Goal: Entertainment & Leisure: Consume media (video, audio)

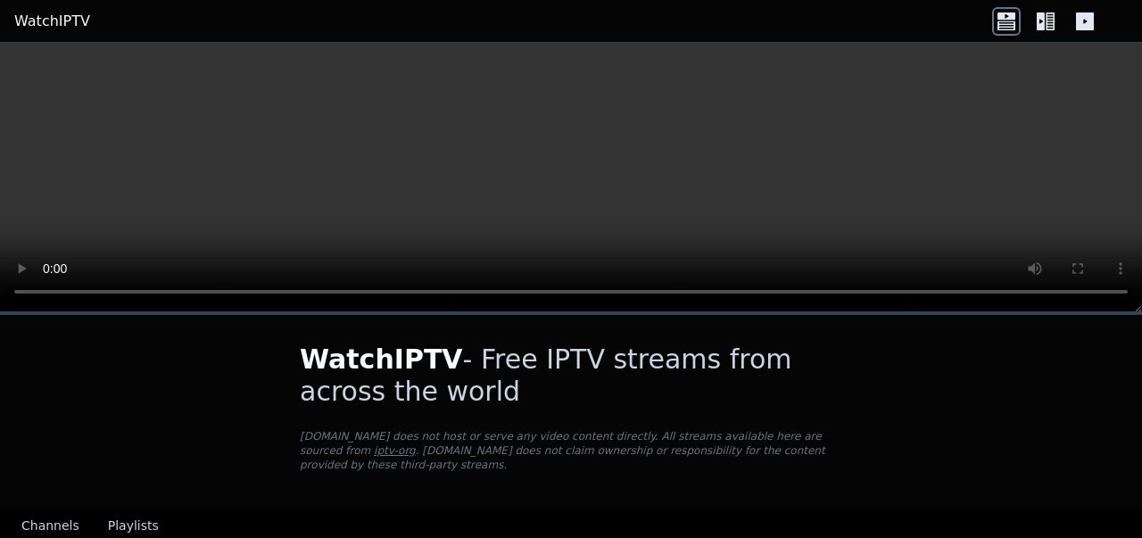
scroll to position [136, 0]
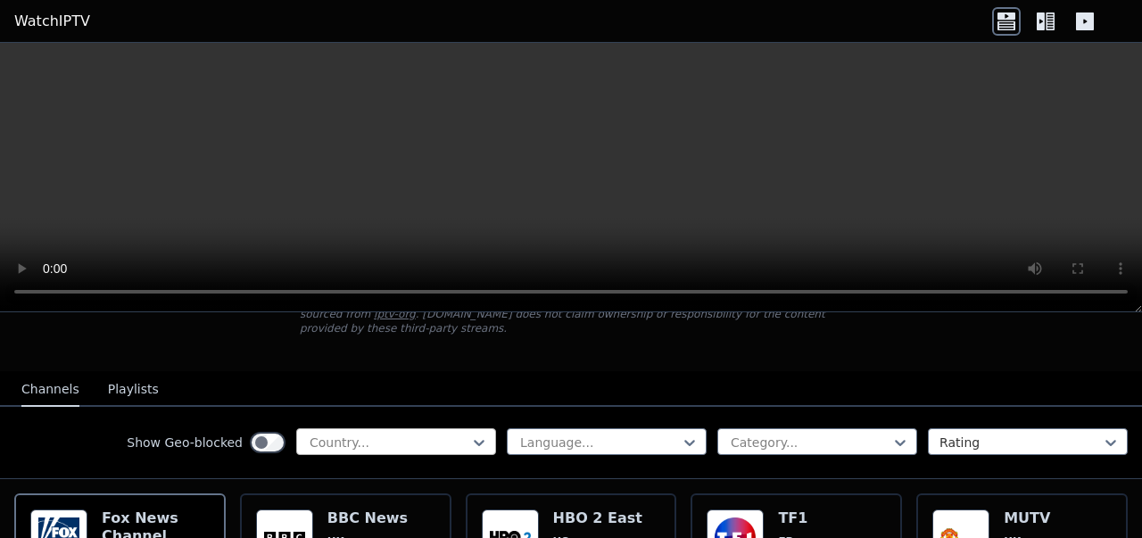
click at [422, 433] on div at bounding box center [389, 442] width 162 height 18
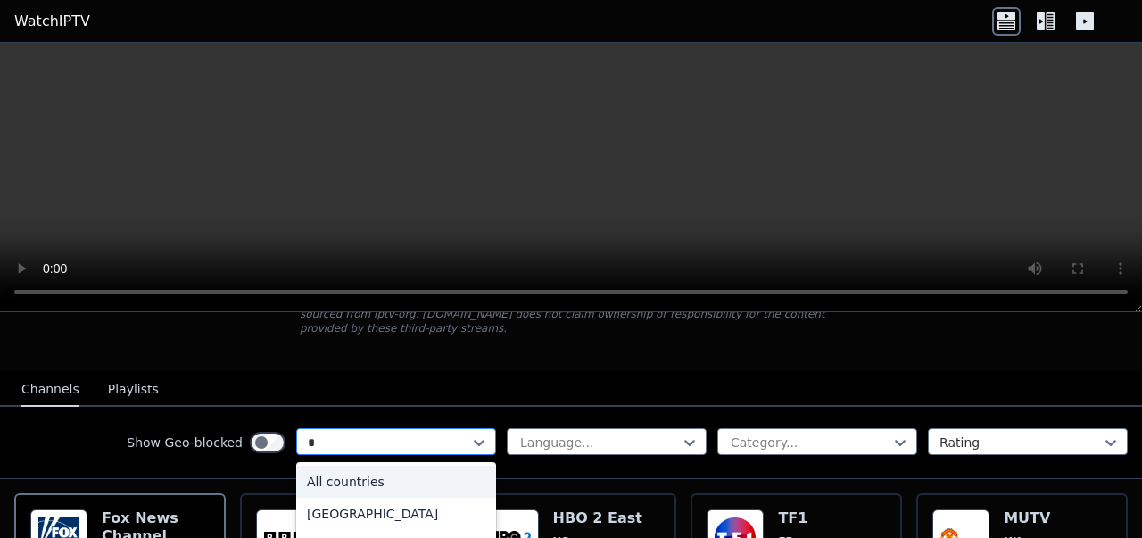
type input "**"
click at [305, 501] on div "[GEOGRAPHIC_DATA]" at bounding box center [396, 514] width 200 height 32
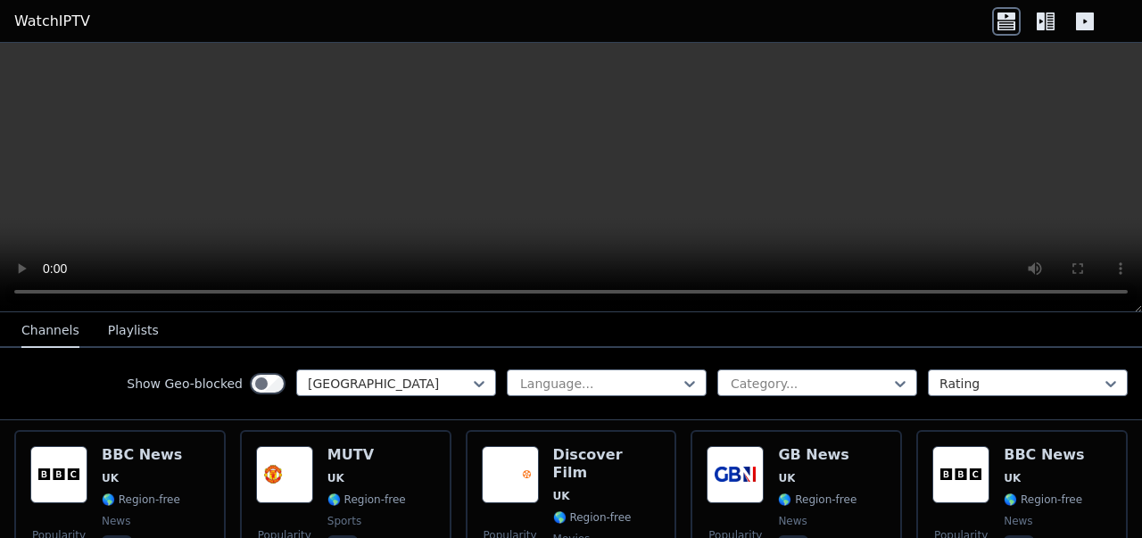
scroll to position [194, 0]
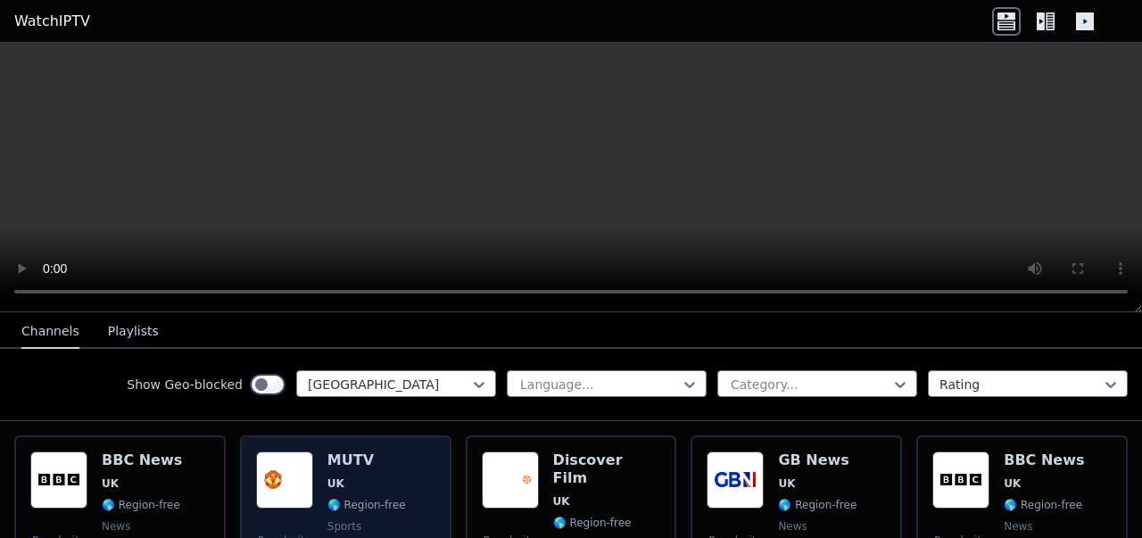
click at [337, 476] on span "UK" at bounding box center [335, 483] width 17 height 14
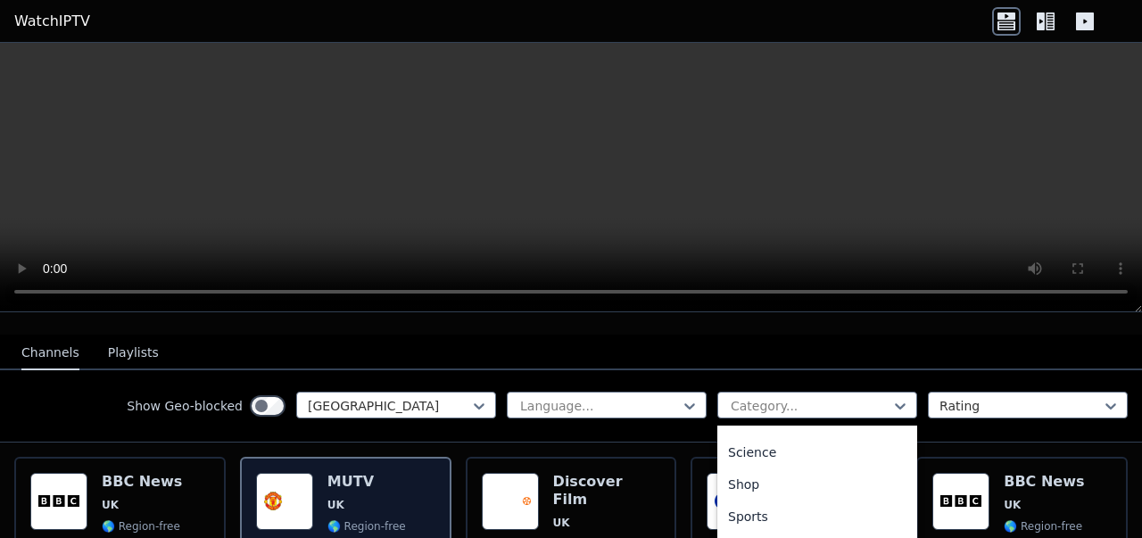
scroll to position [753, 0]
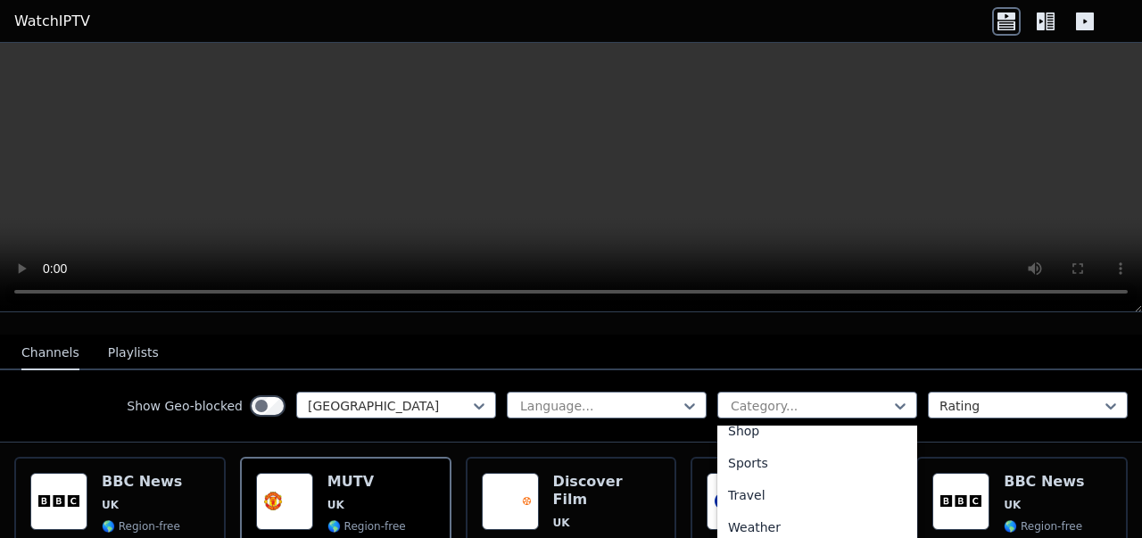
click at [856, 447] on div "Sports" at bounding box center [817, 463] width 200 height 32
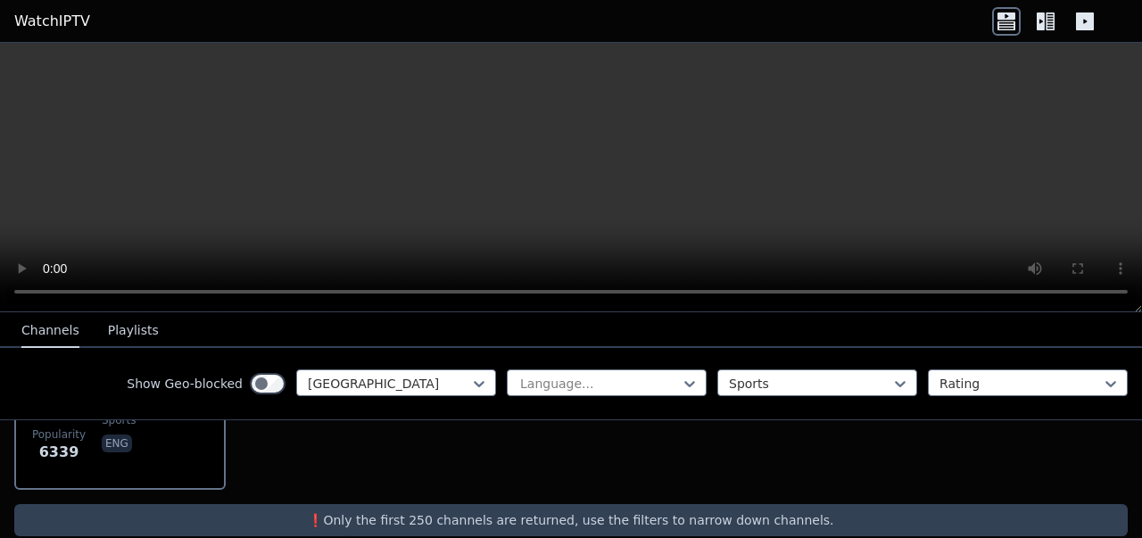
click at [985, 467] on div "Popularity 6339 MUTV [GEOGRAPHIC_DATA] 🌎 Region-free sports eng" at bounding box center [571, 409] width 1142 height 189
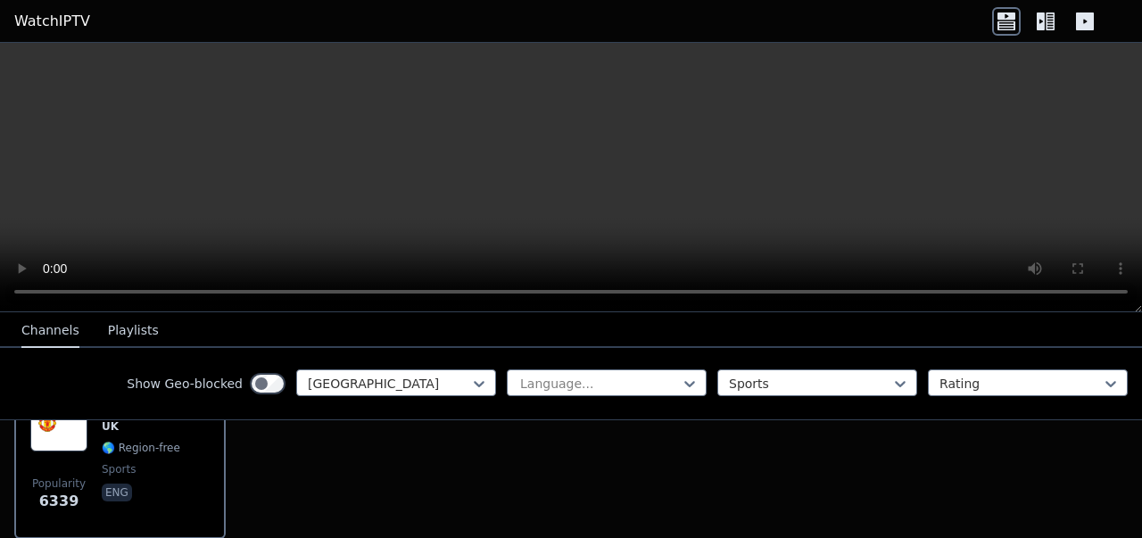
scroll to position [224, 0]
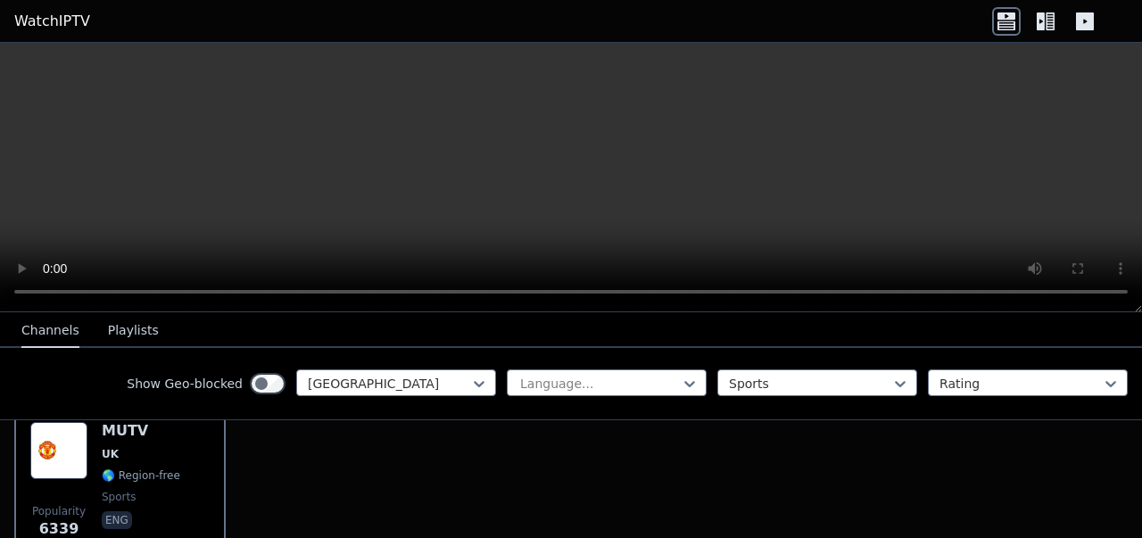
click at [1014, 467] on div "Popularity 6339 MUTV [GEOGRAPHIC_DATA] 🌎 Region-free sports eng" at bounding box center [571, 486] width 1142 height 189
click at [969, 487] on div "Popularity 6339 MUTV [GEOGRAPHIC_DATA] 🌎 Region-free sports eng" at bounding box center [571, 486] width 1142 height 189
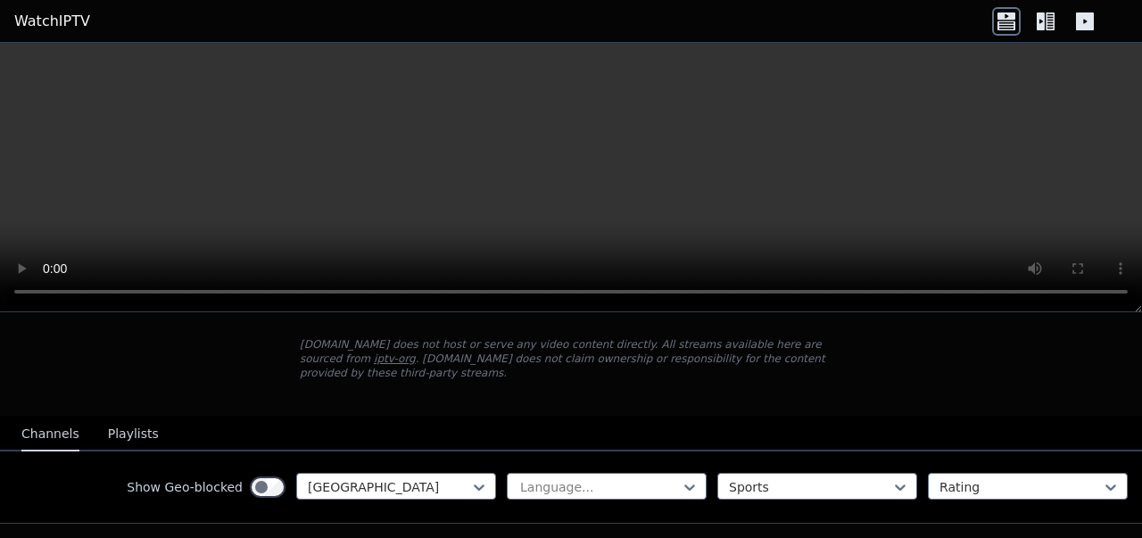
scroll to position [0, 0]
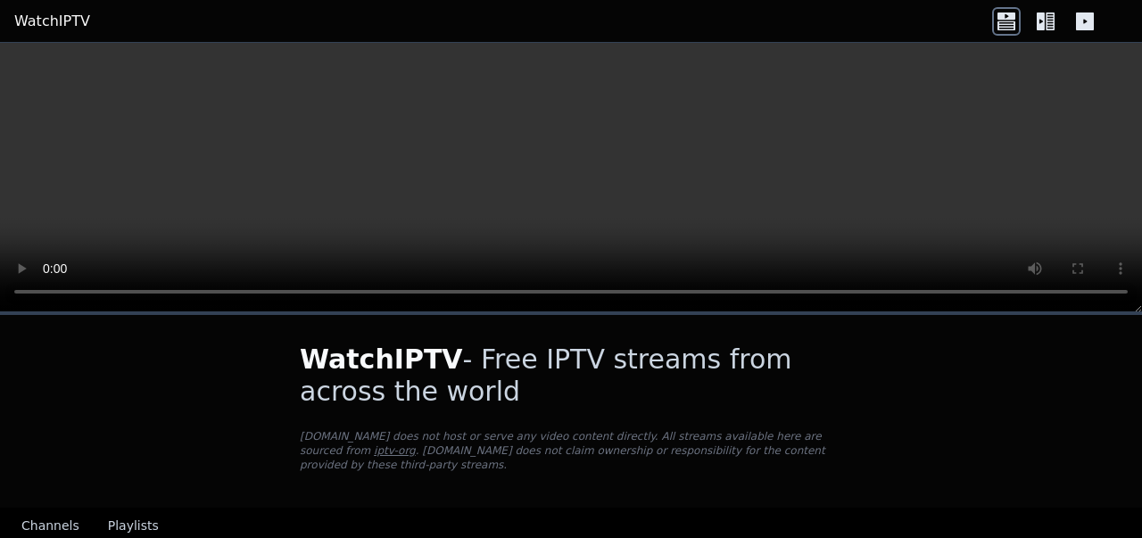
click at [1050, 21] on icon at bounding box center [1049, 21] width 9 height 18
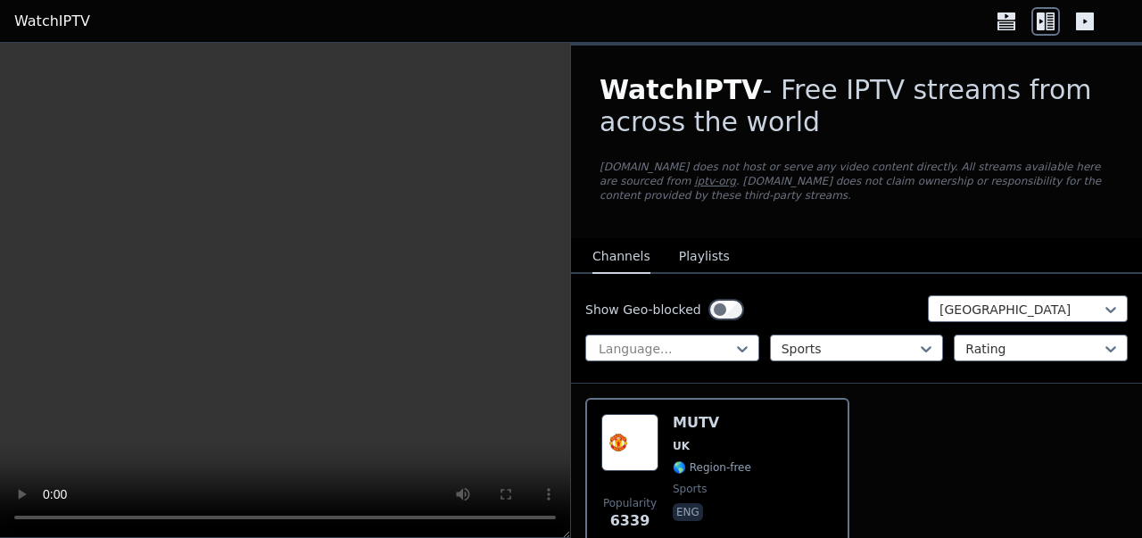
click at [1085, 33] on icon at bounding box center [1084, 21] width 29 height 29
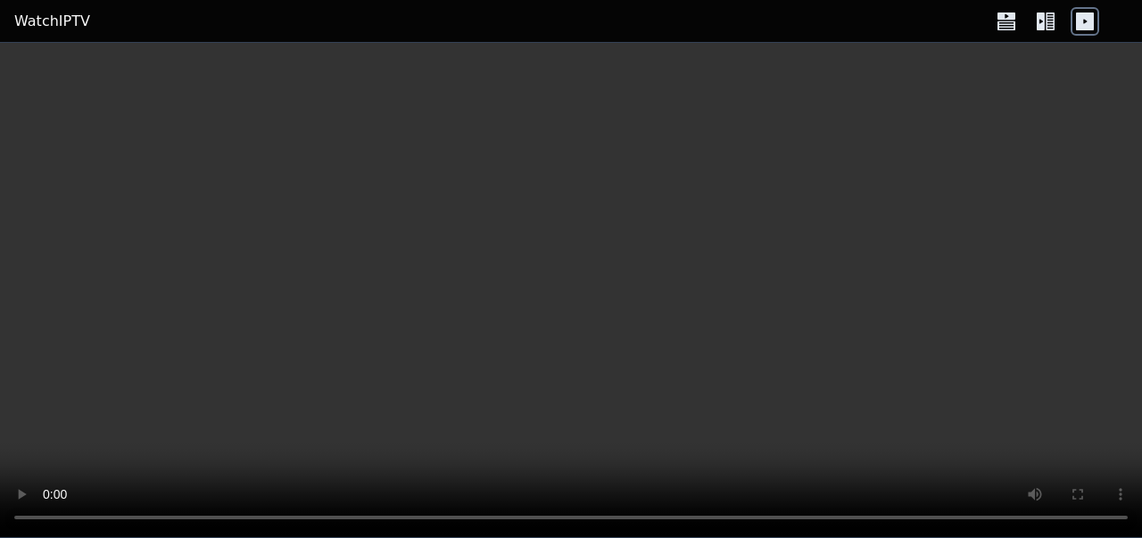
click at [1005, 23] on icon at bounding box center [1006, 21] width 29 height 29
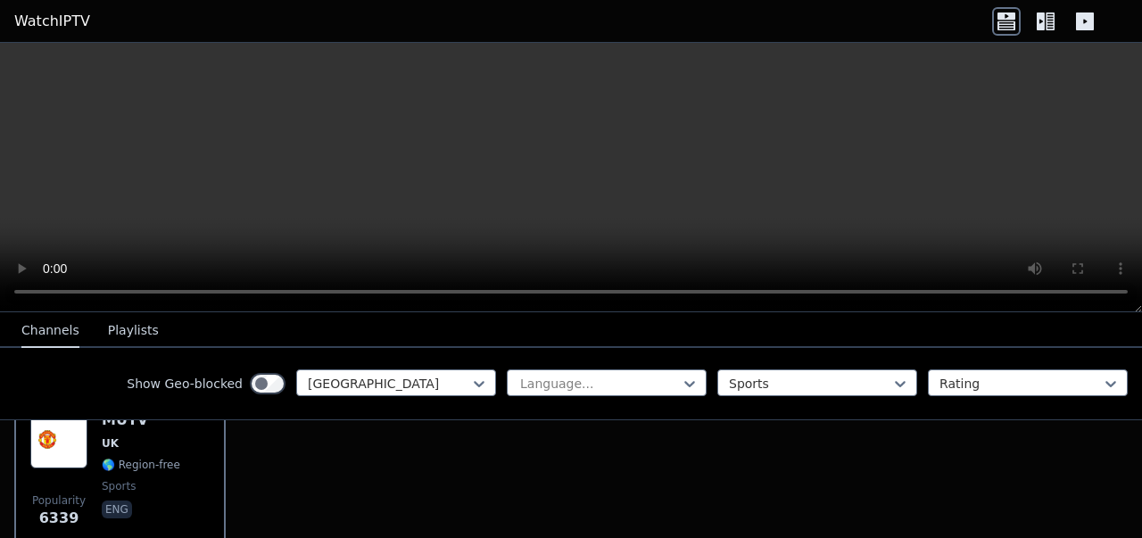
scroll to position [235, 0]
click at [134, 334] on button "Playlists" at bounding box center [133, 331] width 51 height 34
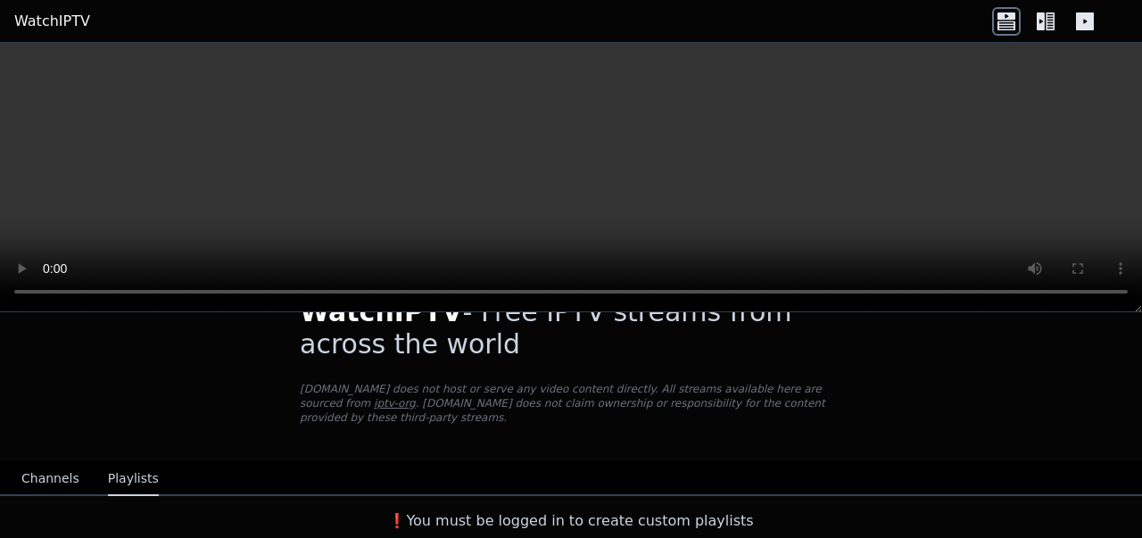
scroll to position [32, 0]
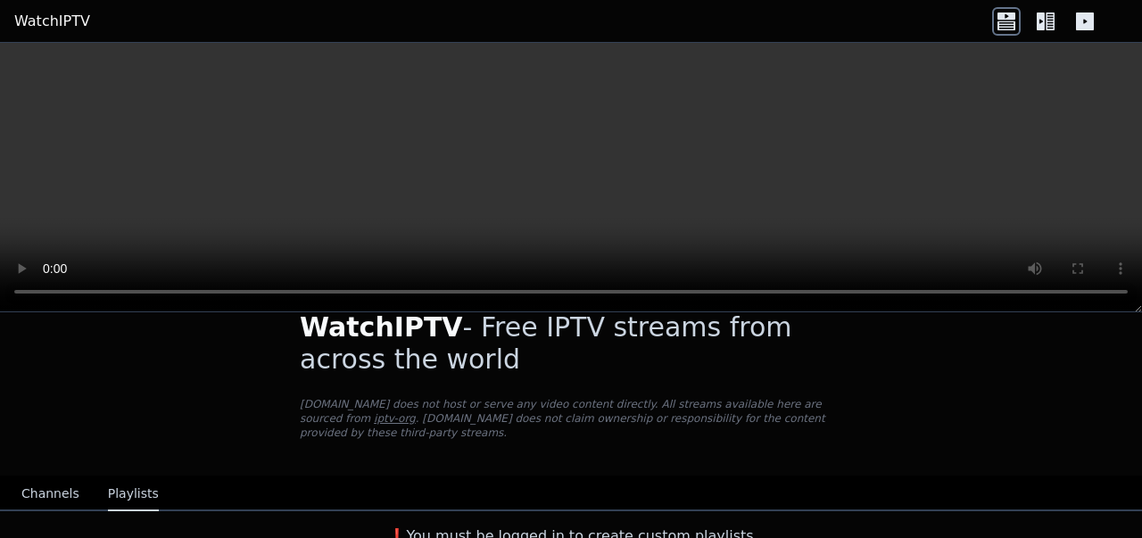
click at [49, 487] on button "Channels" at bounding box center [50, 494] width 58 height 34
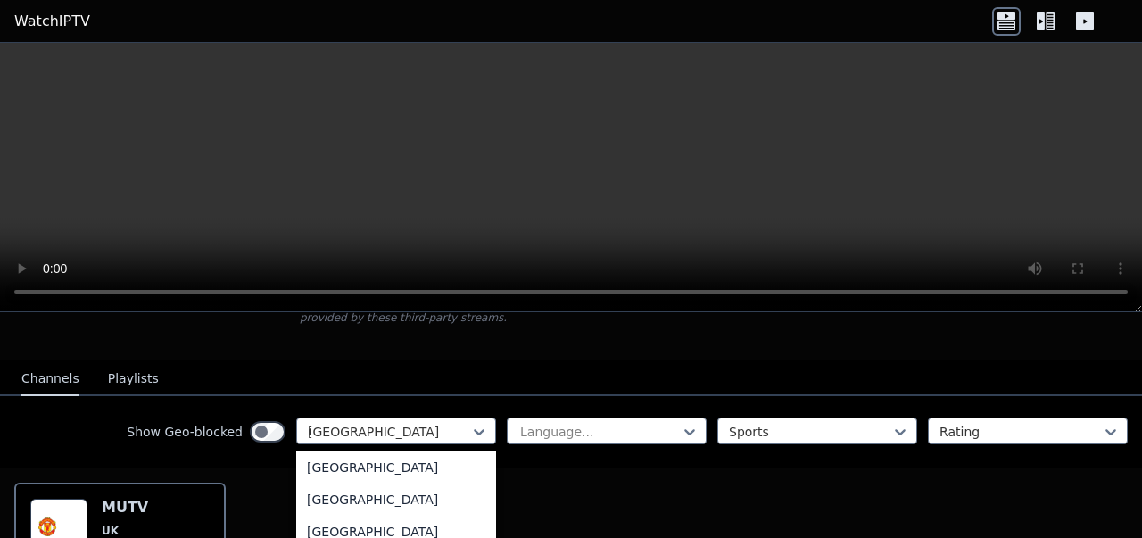
scroll to position [0, 0]
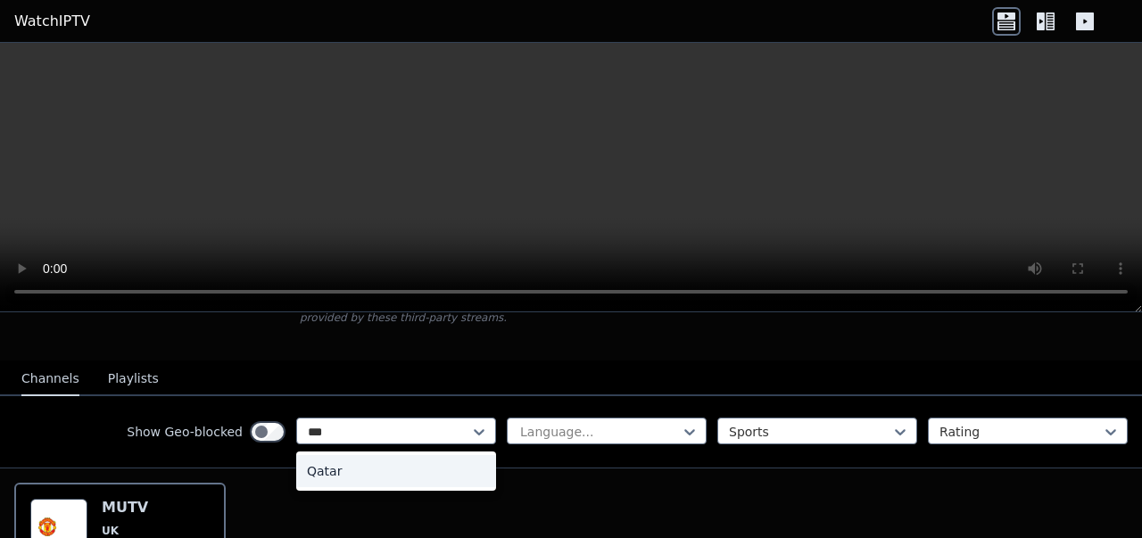
type input "****"
click at [318, 460] on div "Qatar" at bounding box center [396, 471] width 200 height 32
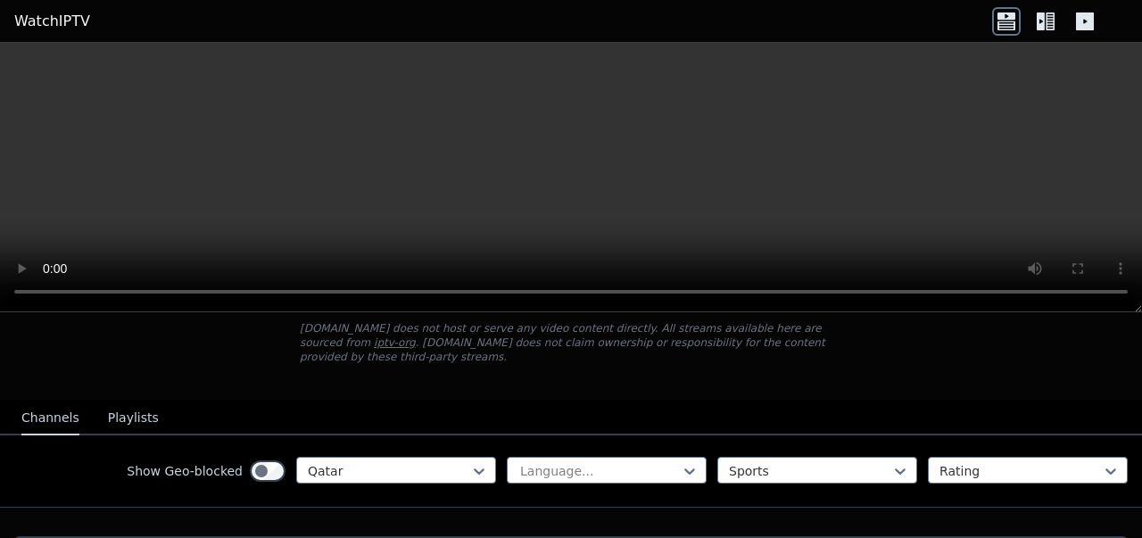
scroll to position [99, 0]
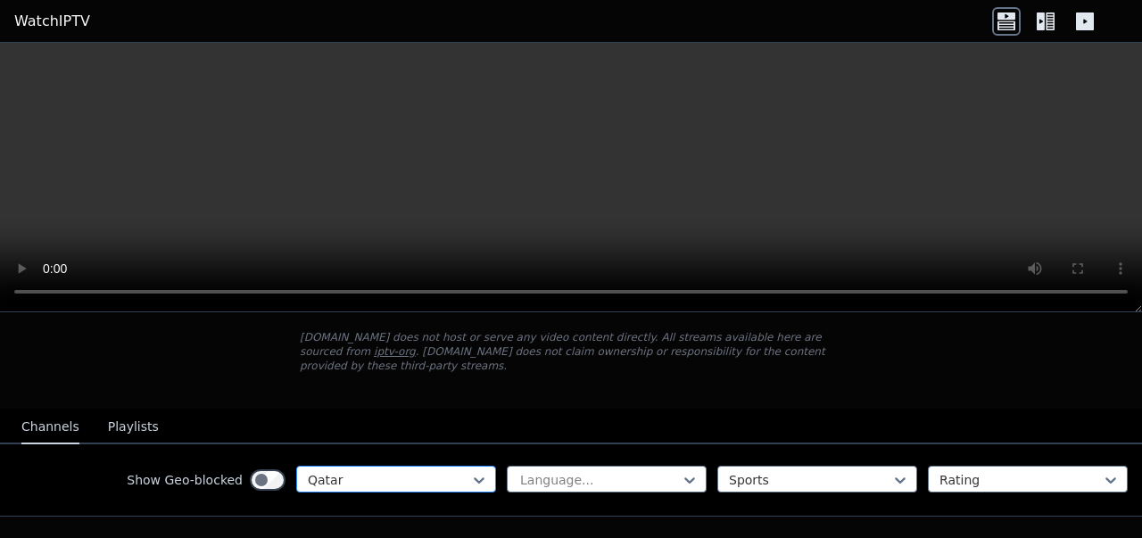
click at [308, 471] on input "text" at bounding box center [310, 480] width 4 height 18
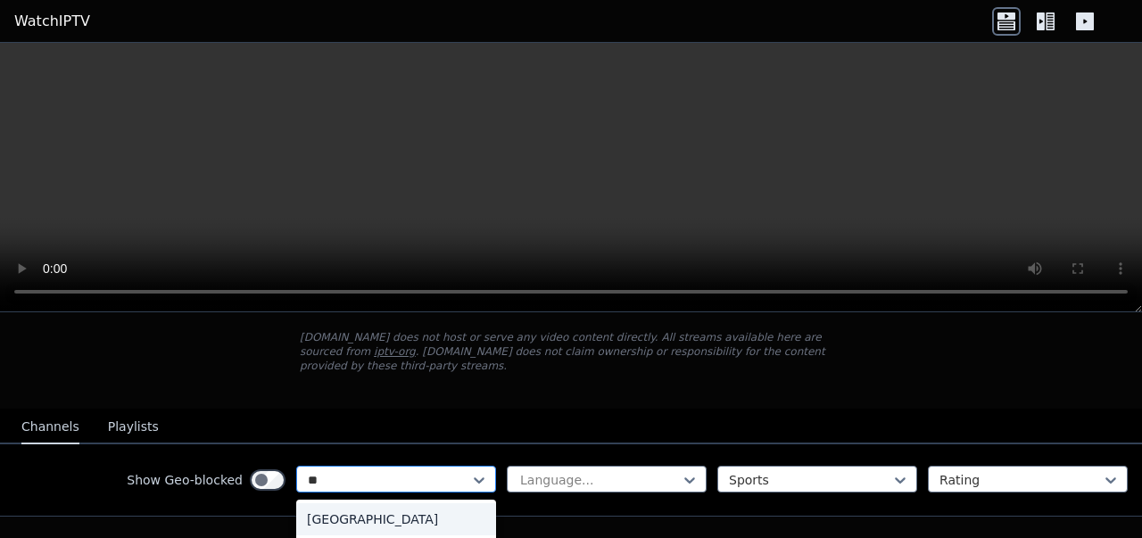
scroll to position [0, 0]
type input "******"
click at [307, 507] on div "[GEOGRAPHIC_DATA]" at bounding box center [396, 519] width 200 height 32
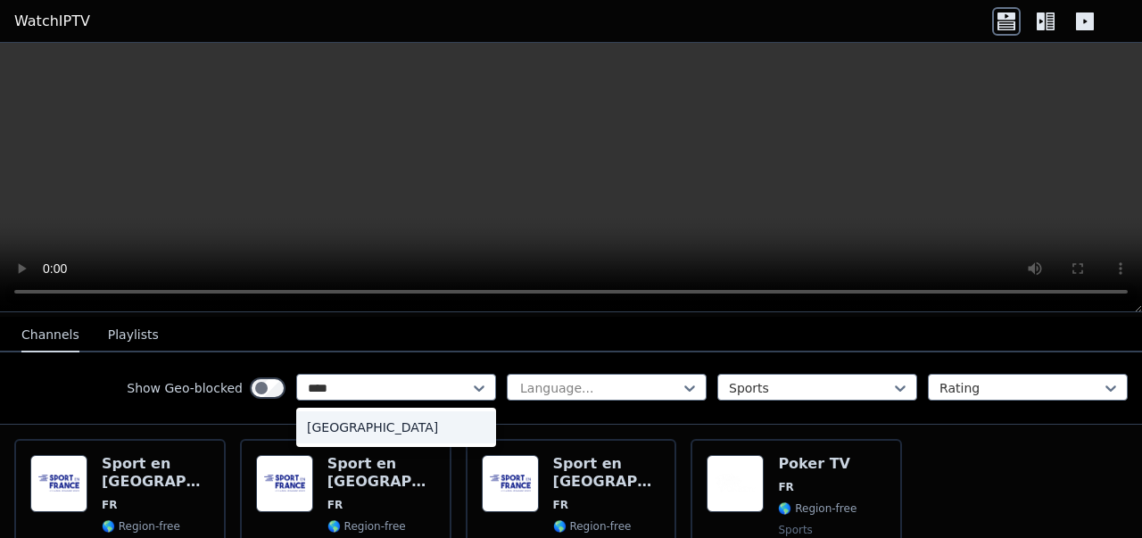
type input "*****"
click at [304, 425] on div "[GEOGRAPHIC_DATA]" at bounding box center [396, 427] width 200 height 32
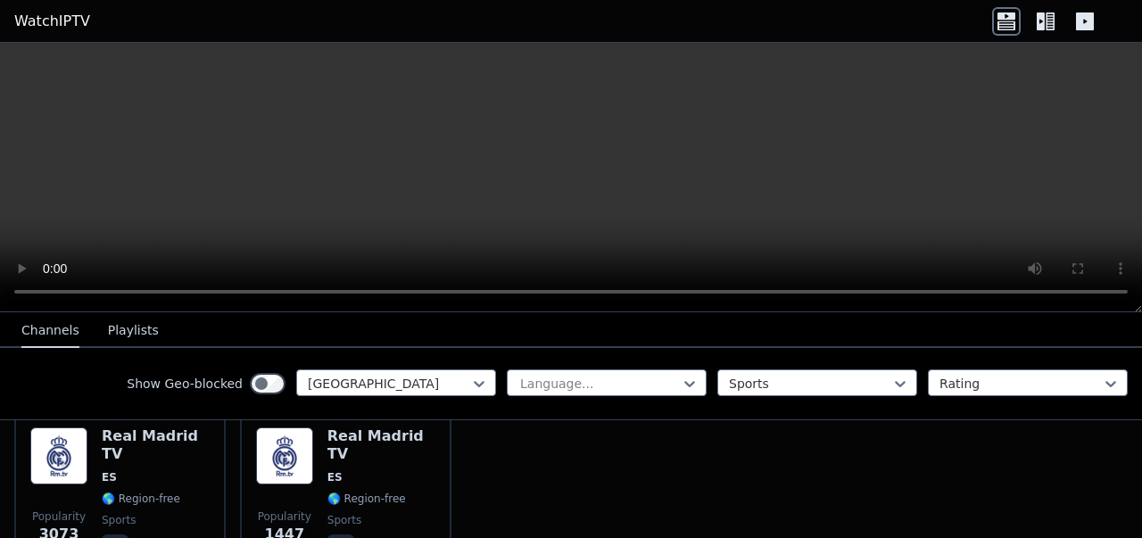
scroll to position [218, 0]
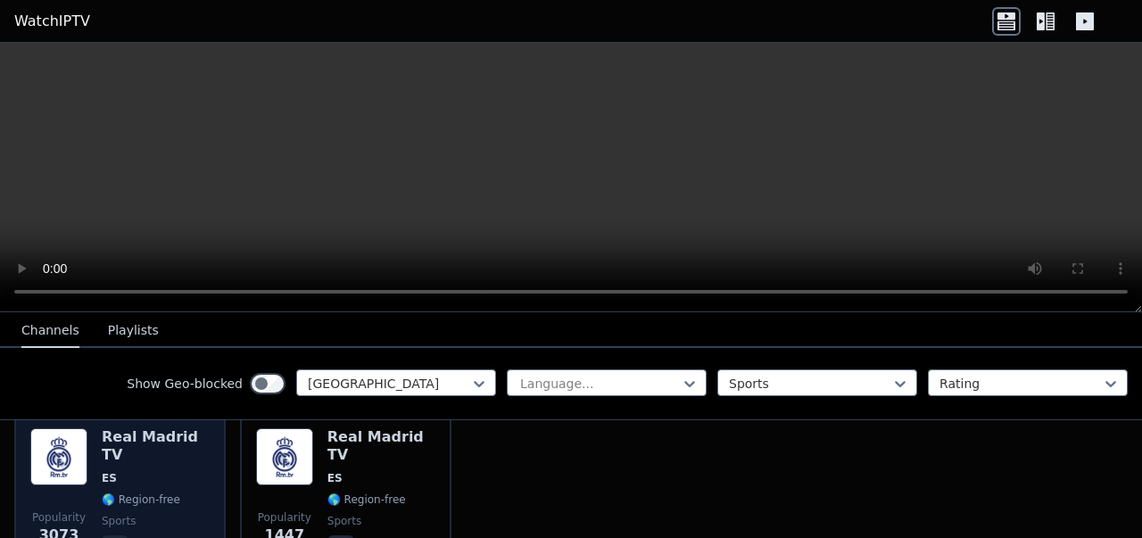
click at [116, 471] on span "ES" at bounding box center [156, 478] width 108 height 14
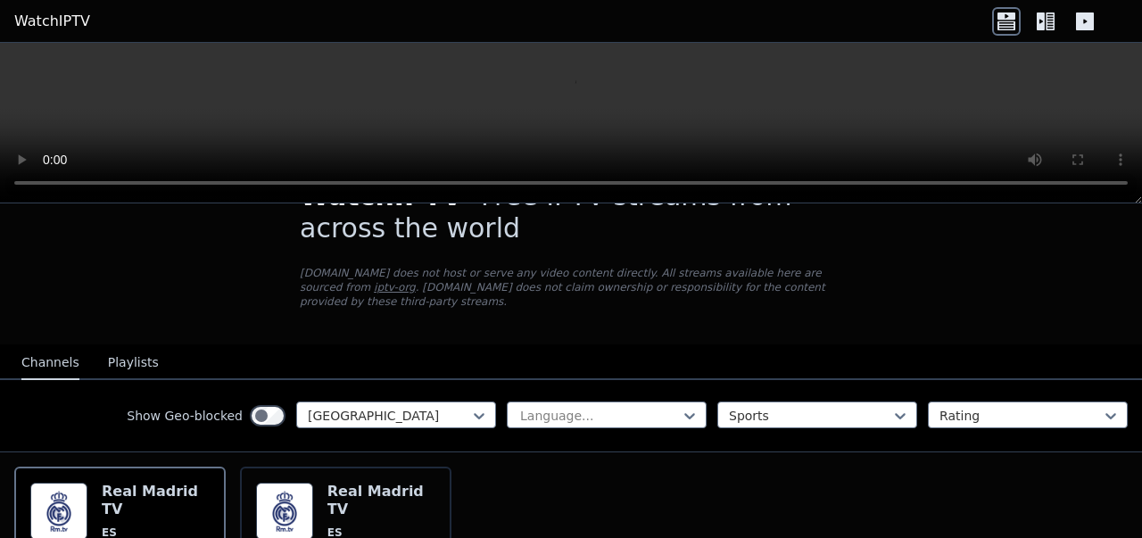
scroll to position [0, 0]
